Goal: Check status: Check status

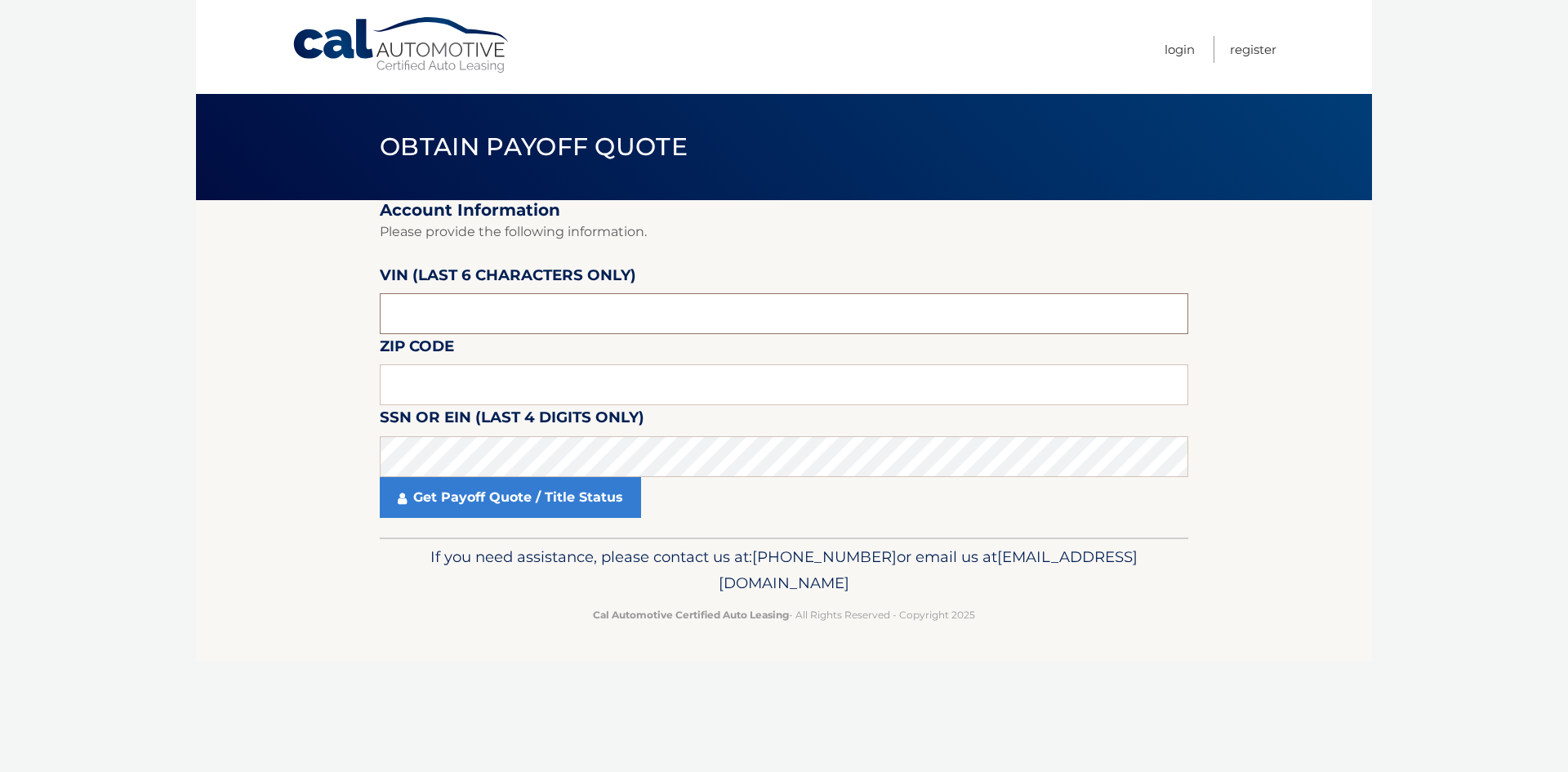
click at [495, 320] on input "text" at bounding box center [784, 313] width 809 height 41
type input "660506"
click at [518, 385] on input "text" at bounding box center [784, 385] width 809 height 41
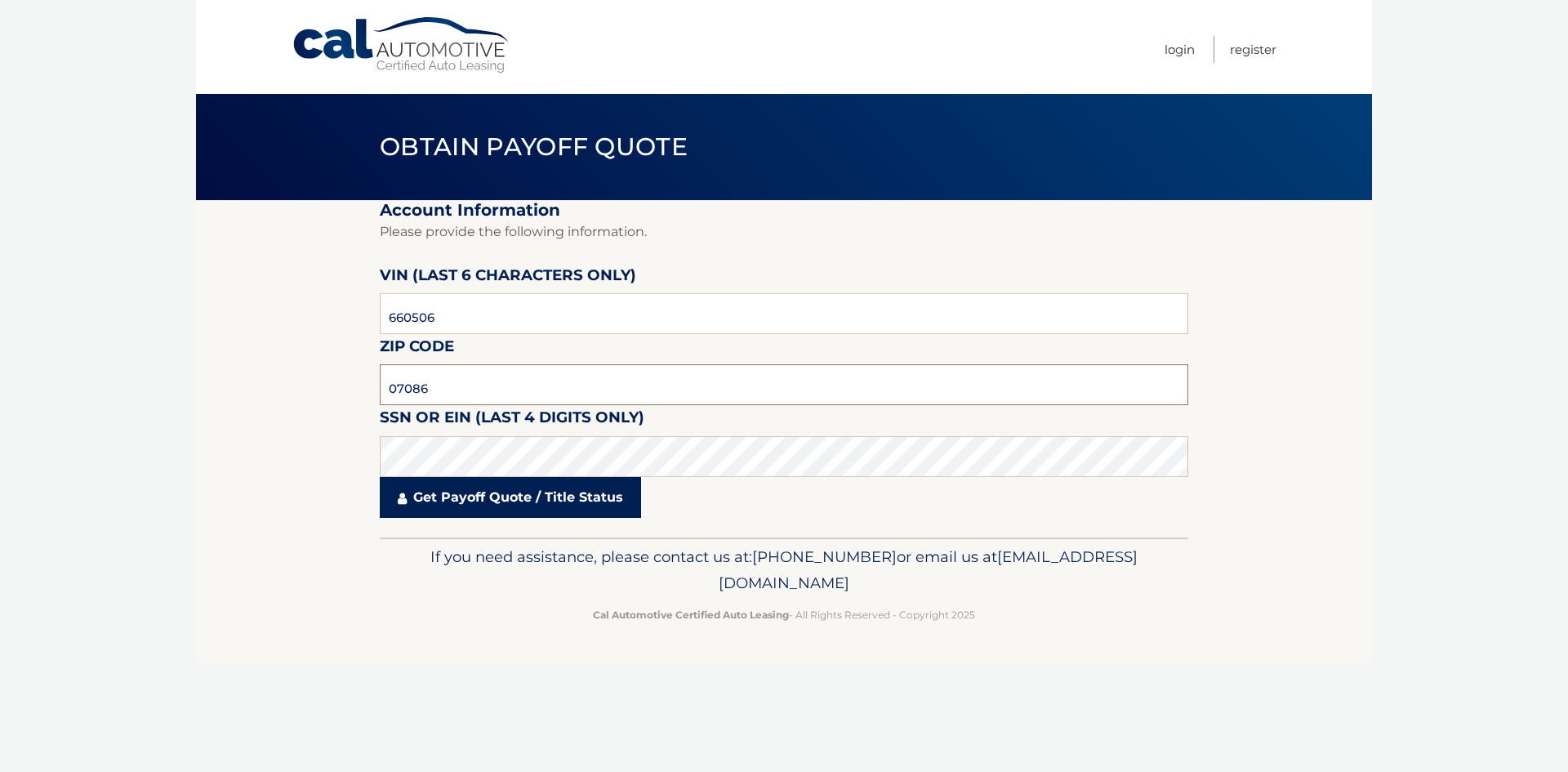
type input "07086"
click at [620, 505] on link "Get Payoff Quote / Title Status" at bounding box center [510, 498] width 261 height 41
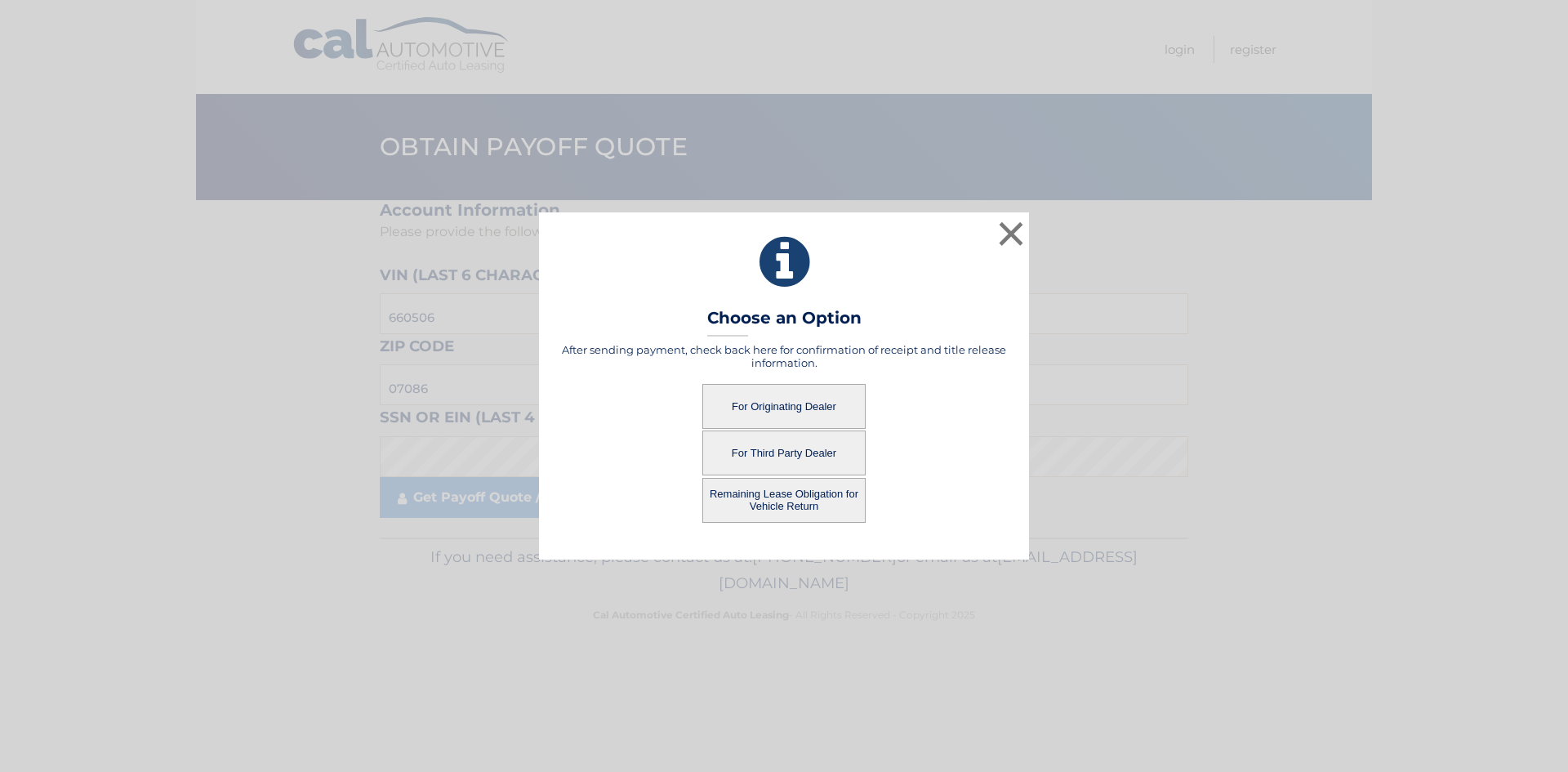
click at [761, 415] on button "For Originating Dealer" at bounding box center [784, 407] width 163 height 45
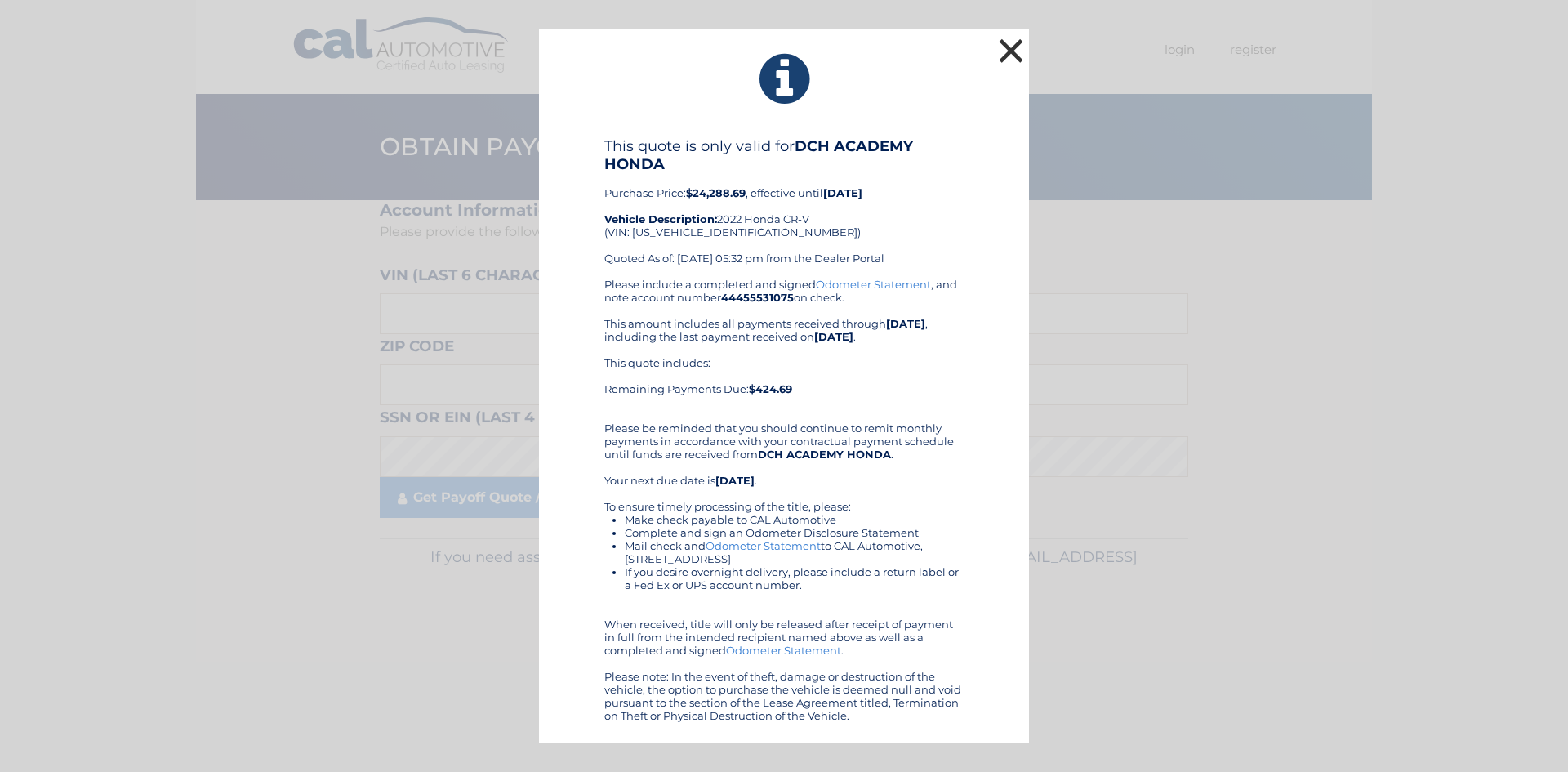
click at [1017, 47] on button "×" at bounding box center [1011, 50] width 32 height 32
